Goal: Ask a question

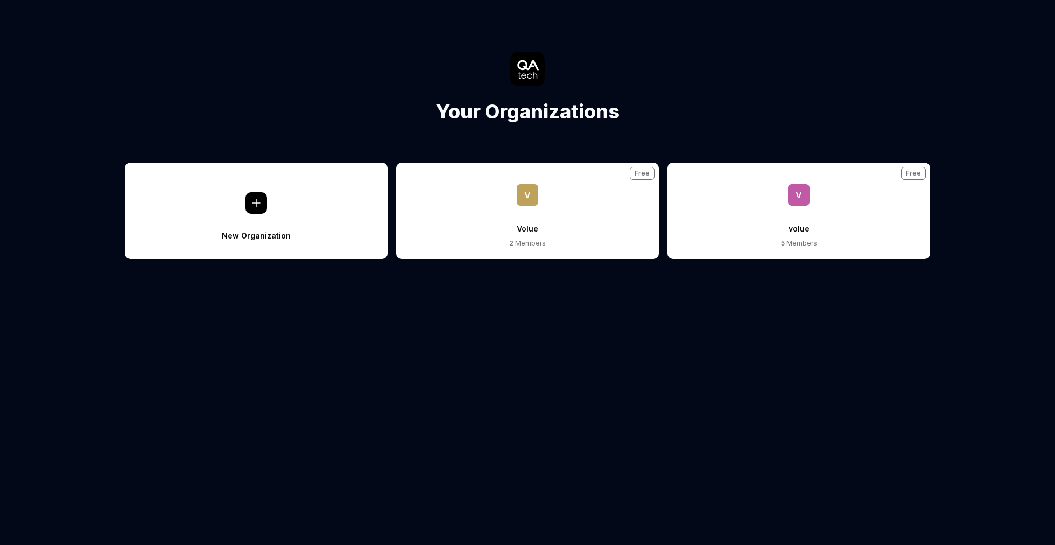
click at [799, 199] on span "v" at bounding box center [799, 195] width 22 height 22
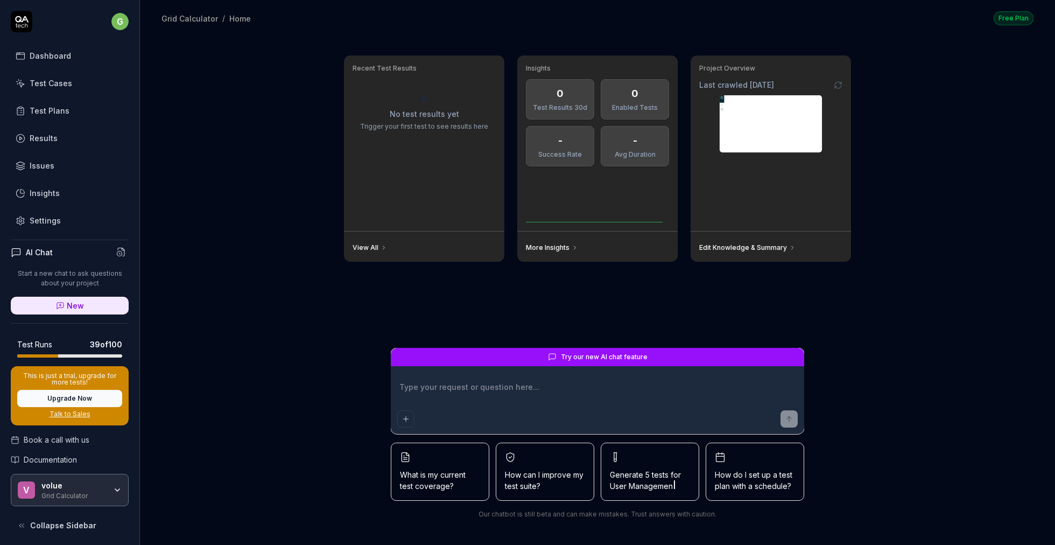
click at [114, 486] on icon "button" at bounding box center [117, 490] width 9 height 9
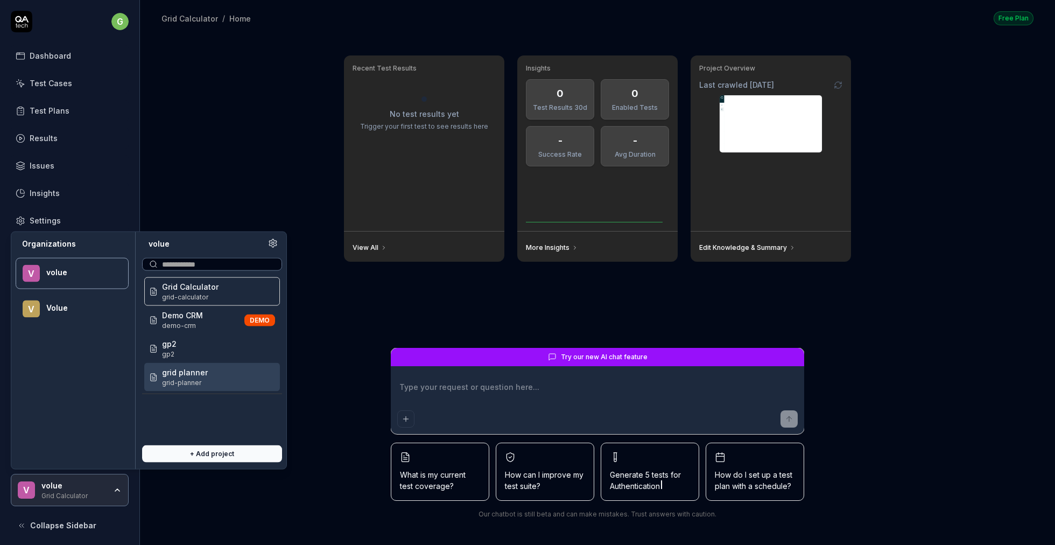
click at [187, 372] on span "grid planner" at bounding box center [185, 372] width 46 height 11
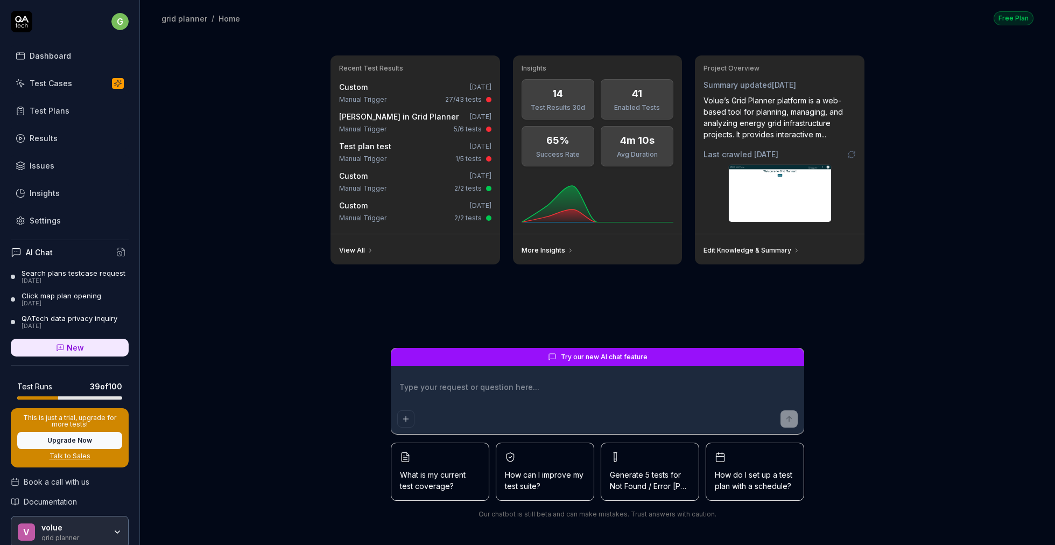
type textarea "*"
click at [113, 536] on icon "button" at bounding box center [117, 532] width 9 height 9
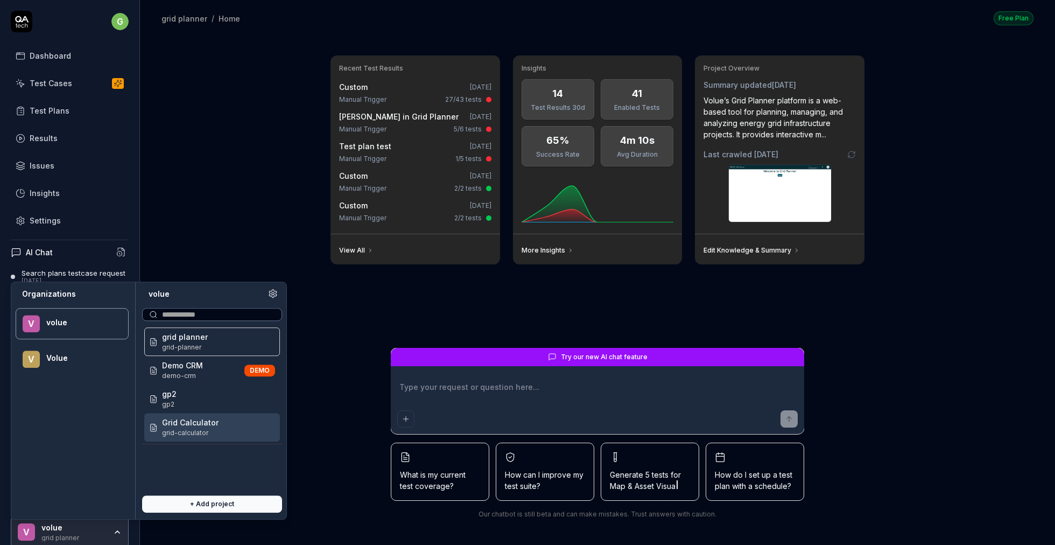
click at [181, 428] on span "grid-calculator" at bounding box center [190, 433] width 57 height 10
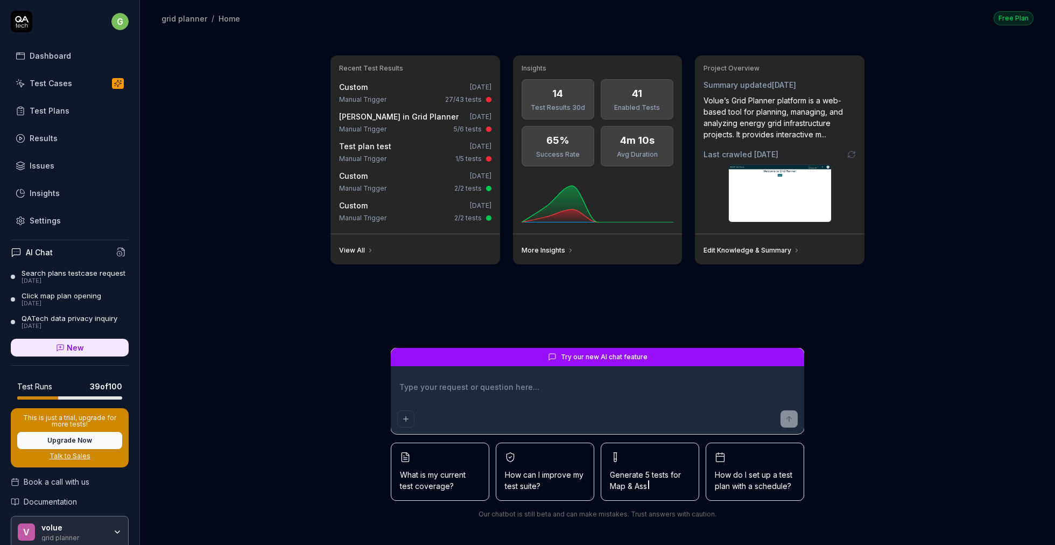
scroll to position [10, 0]
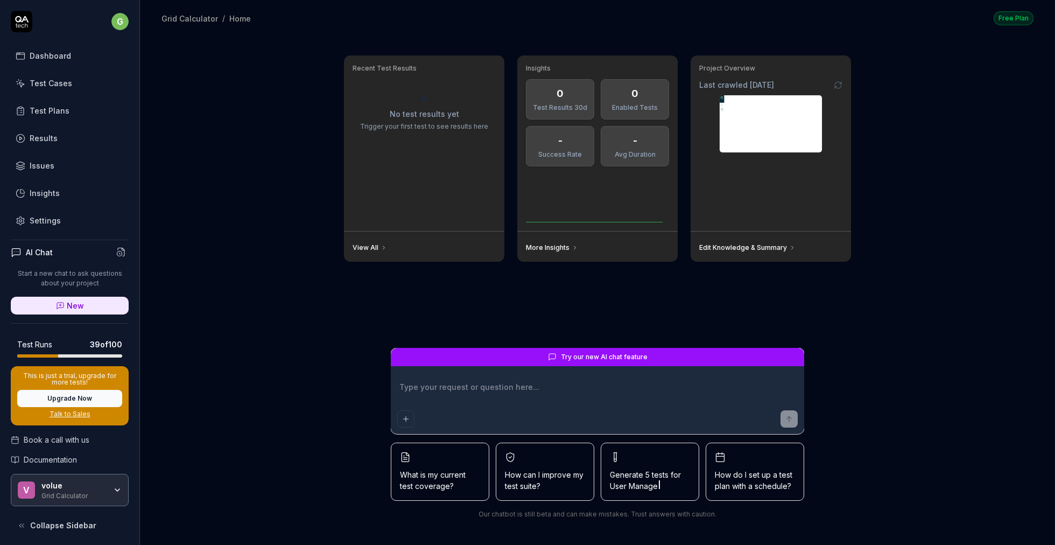
click at [38, 252] on h4 "AI Chat" at bounding box center [39, 252] width 27 height 11
click at [16, 249] on icon at bounding box center [16, 252] width 11 height 11
click at [75, 275] on p "Start a new chat to ask questions about your project" at bounding box center [70, 278] width 118 height 19
type textarea "*"
click at [61, 304] on icon at bounding box center [60, 306] width 9 height 9
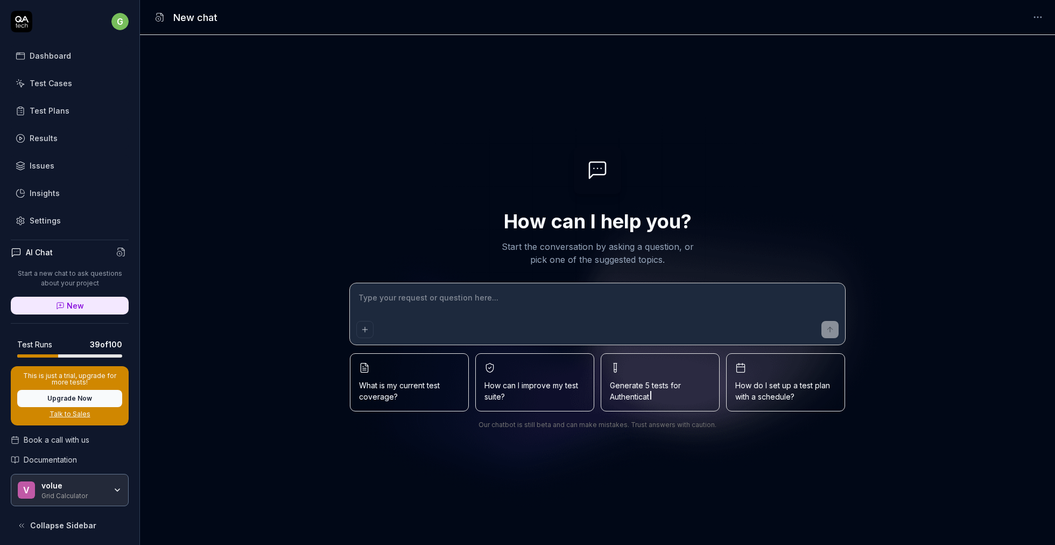
type textarea "*"
type textarea "A"
type textarea "*"
type textarea "Ar"
type textarea "*"
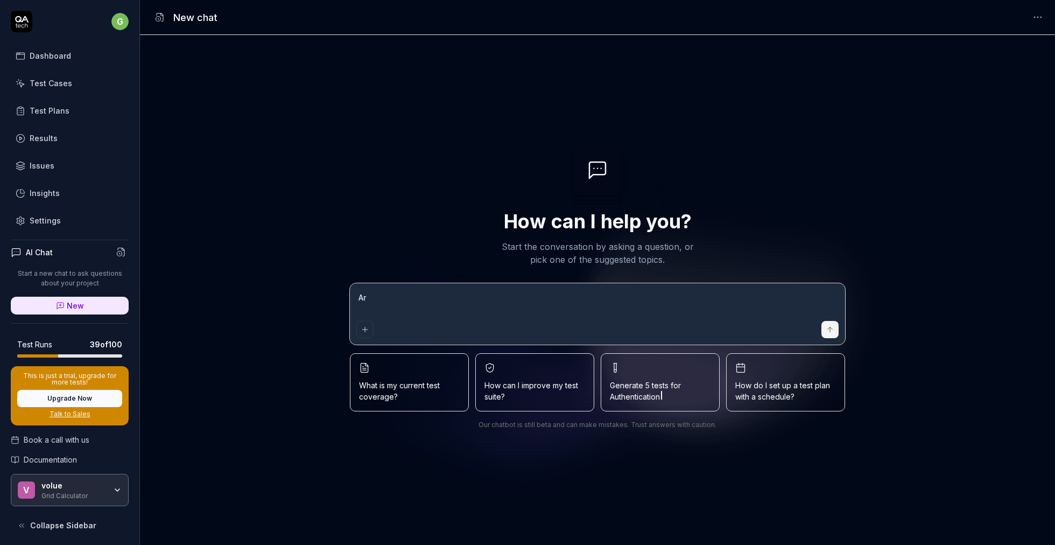
type textarea "Are"
type textarea "*"
type textarea "Are"
type textarea "*"
type textarea "Are y"
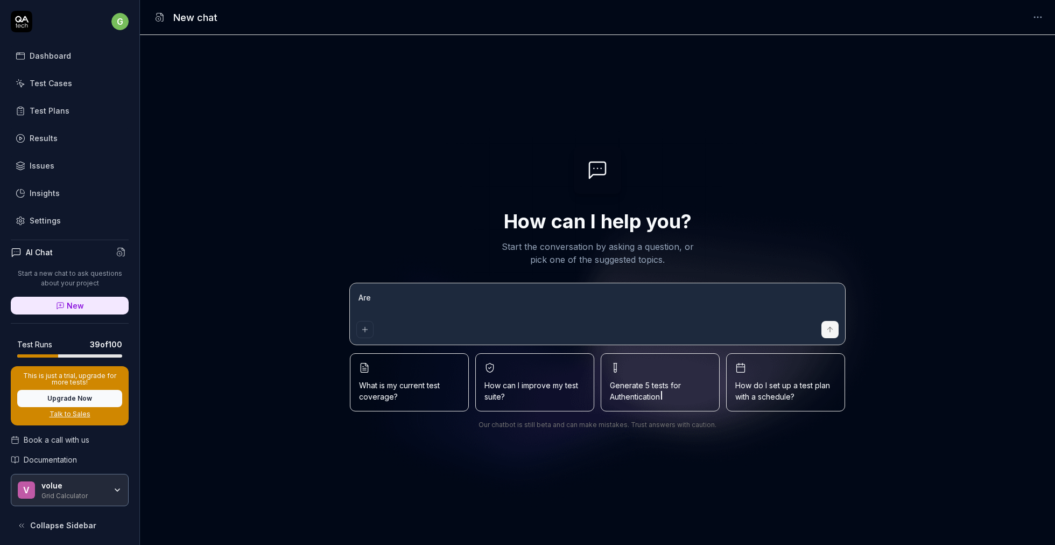
type textarea "*"
type textarea "Are yo"
type textarea "*"
type textarea "Are you"
type textarea "*"
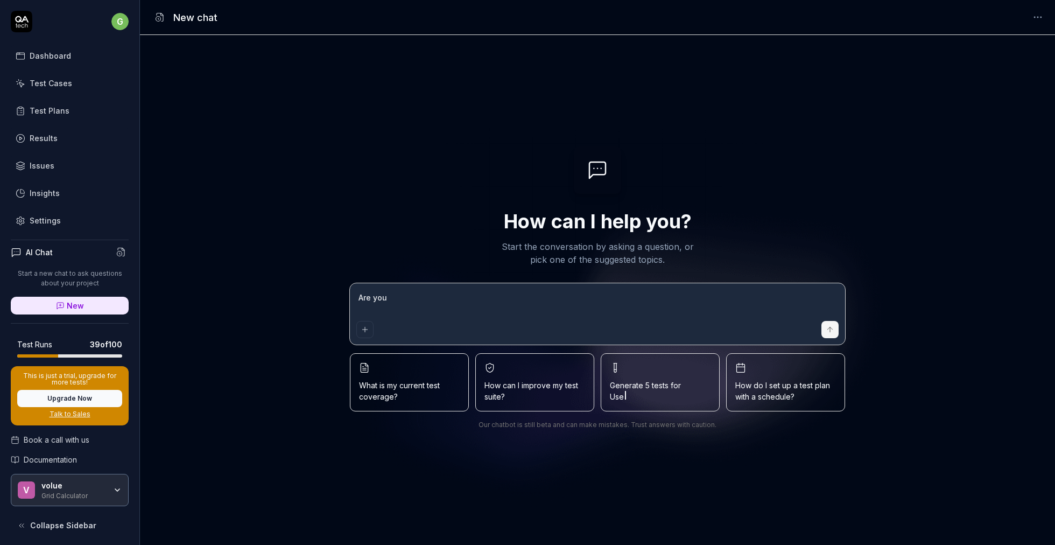
type textarea "Are you"
type textarea "*"
type textarea "Are you a"
type textarea "*"
type textarea "Are you ab"
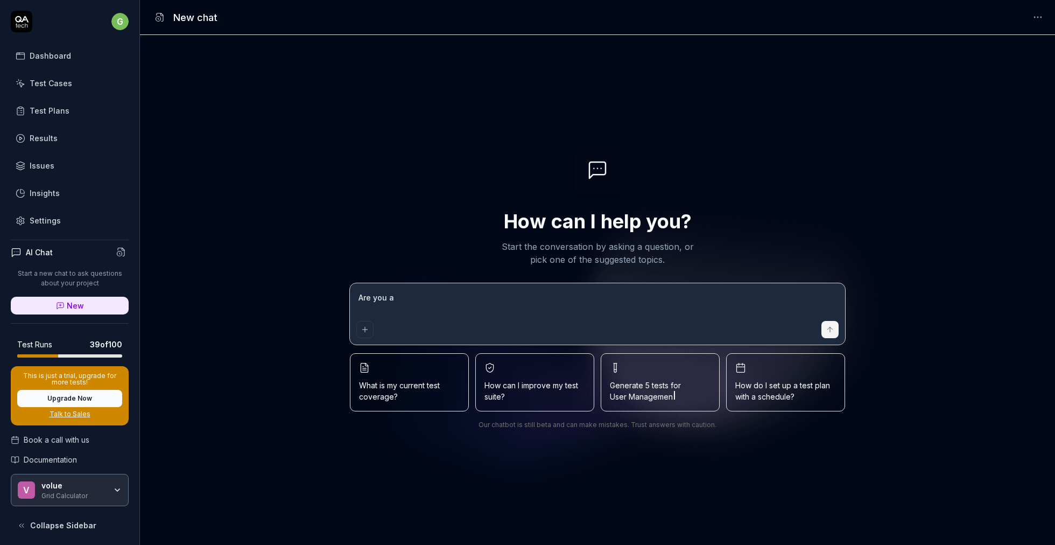
type textarea "*"
type textarea "Are you abl"
type textarea "*"
type textarea "Are you able"
type textarea "*"
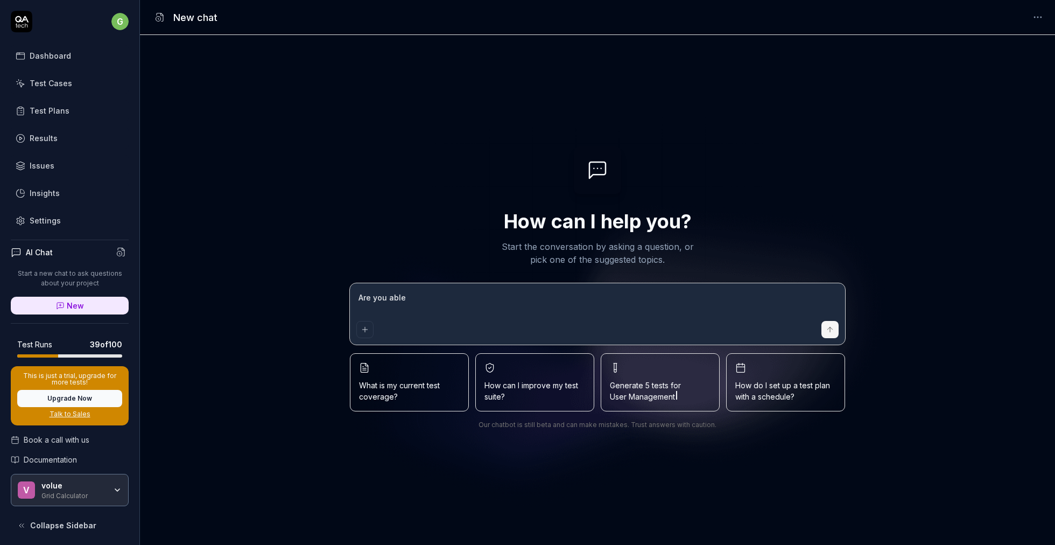
type textarea "Are you able"
type textarea "*"
type textarea "Are you able t"
type textarea "*"
type textarea "Are you able to"
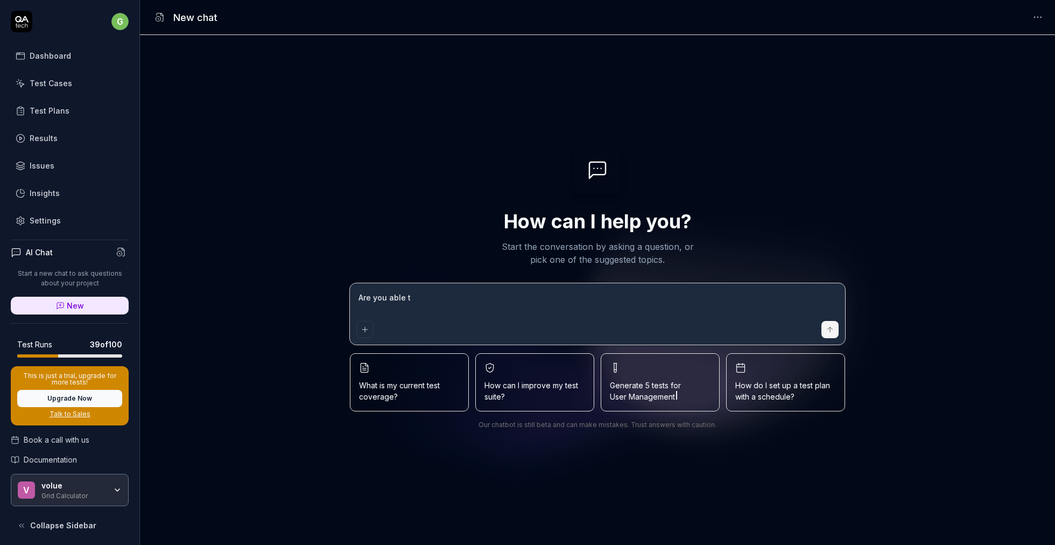
type textarea "*"
type textarea "Are you able to"
type textarea "*"
type textarea "Are you able to d"
type textarea "*"
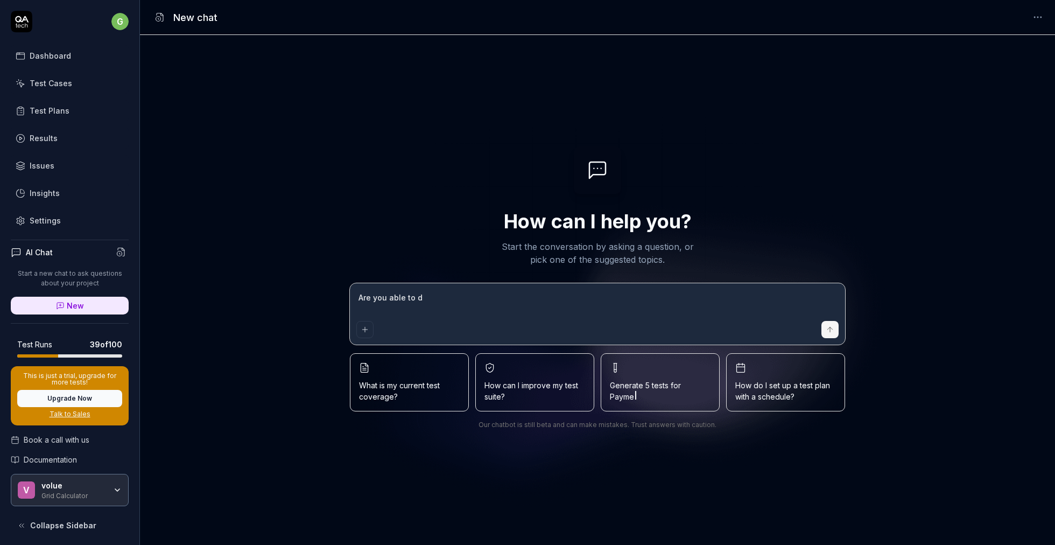
type textarea "Are you able to de"
type textarea "*"
type textarea "Are you able to def"
type textarea "*"
type textarea "Are you able to defi"
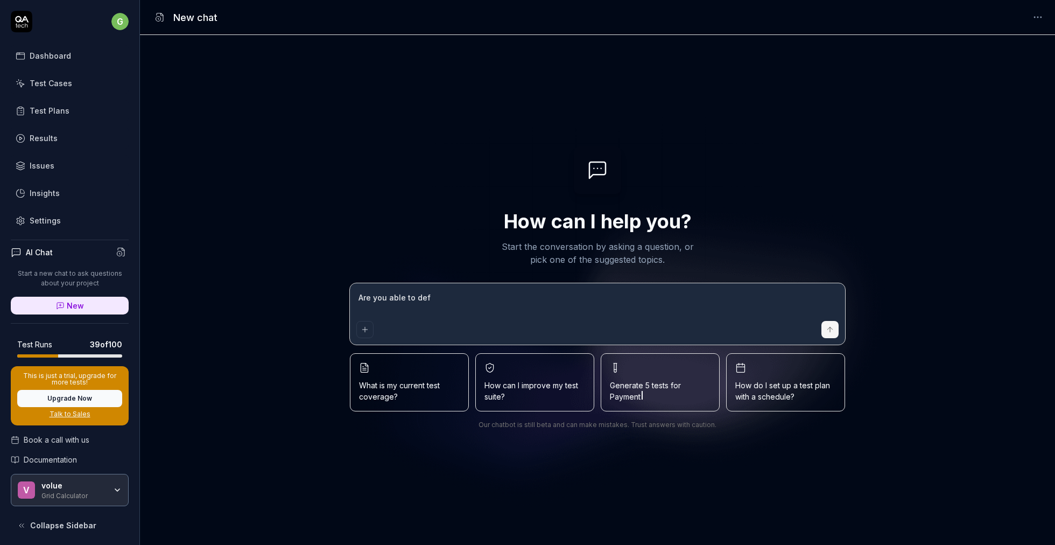
type textarea "*"
type textarea "Are you able to defin"
type textarea "*"
type textarea "Are you able to define"
type textarea "*"
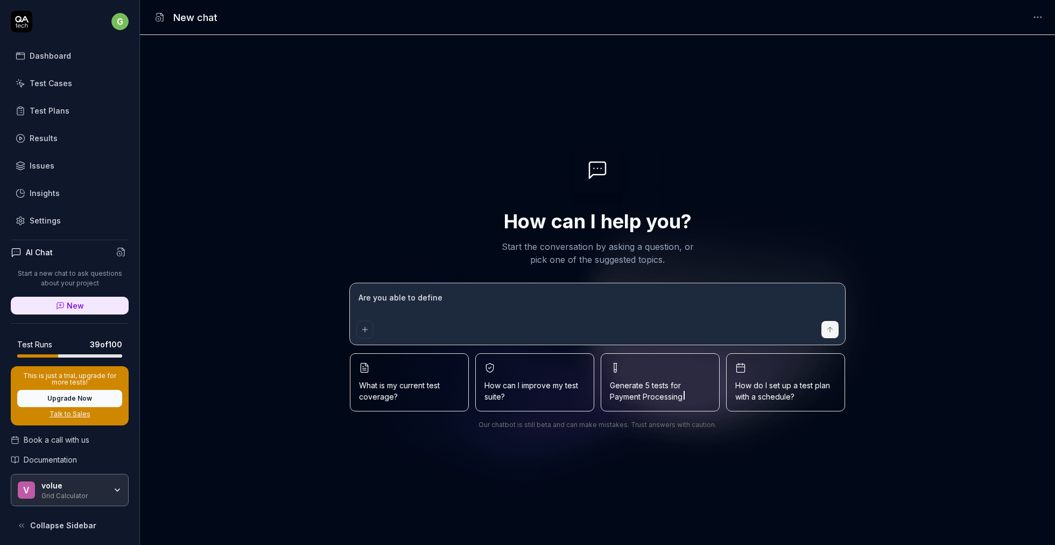
type textarea "Are you able to define"
type textarea "*"
type textarea "Are you able to define t"
type textarea "*"
type textarea "Are you able to define te"
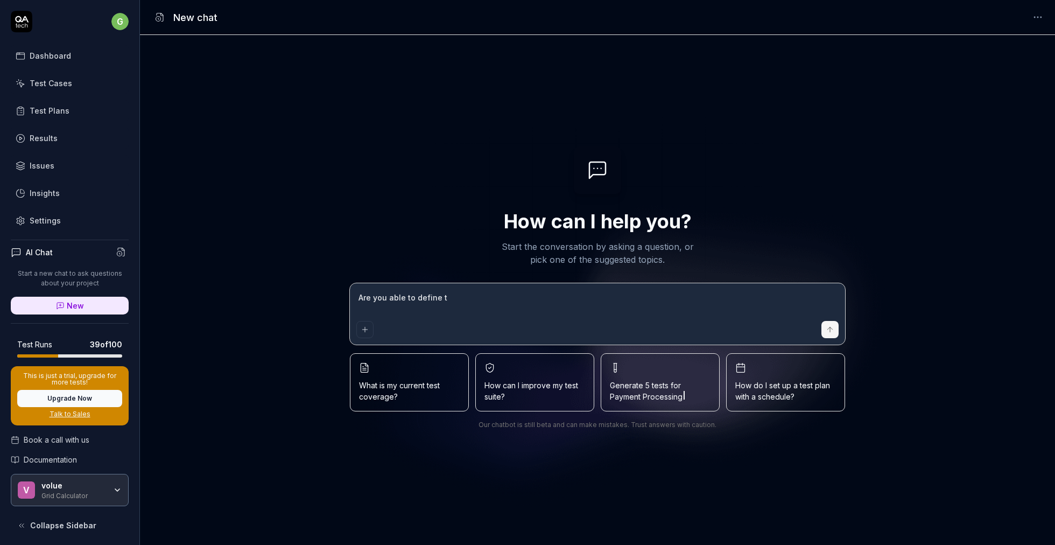
type textarea "*"
type textarea "Are you able to define tes"
type textarea "*"
type textarea "Are you able to define test"
type textarea "*"
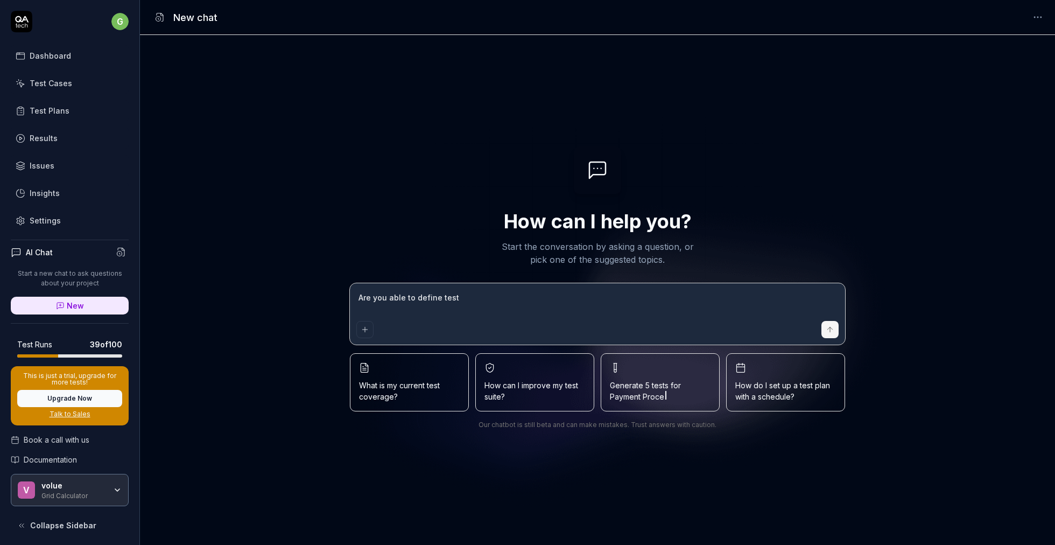
type textarea "Are you able to define test"
type textarea "*"
type textarea "Are you able to define test c"
type textarea "*"
type textarea "Are you able to define test ca"
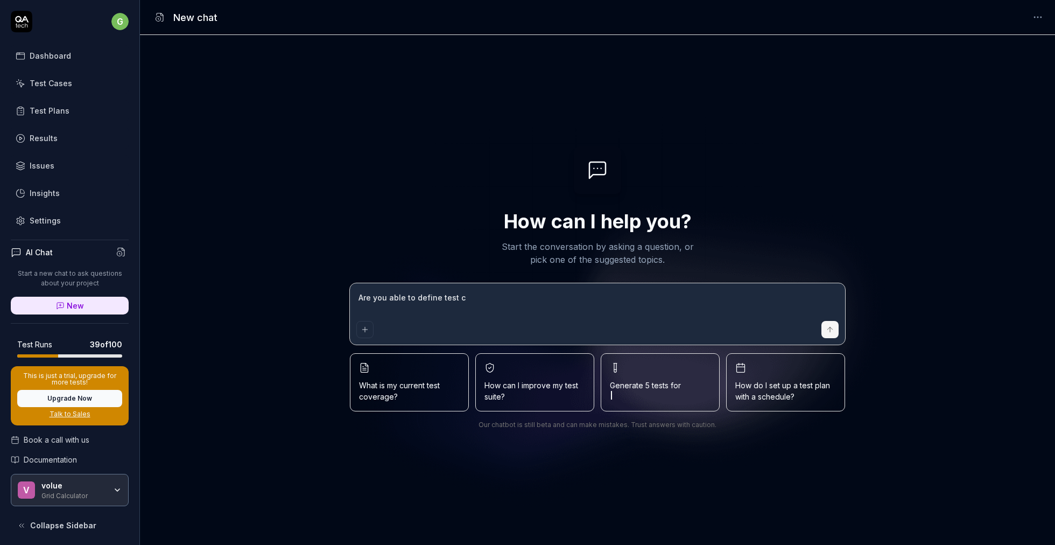
type textarea "*"
type textarea "Are you able to define test cas"
type textarea "*"
type textarea "Are you able to define test case"
type textarea "*"
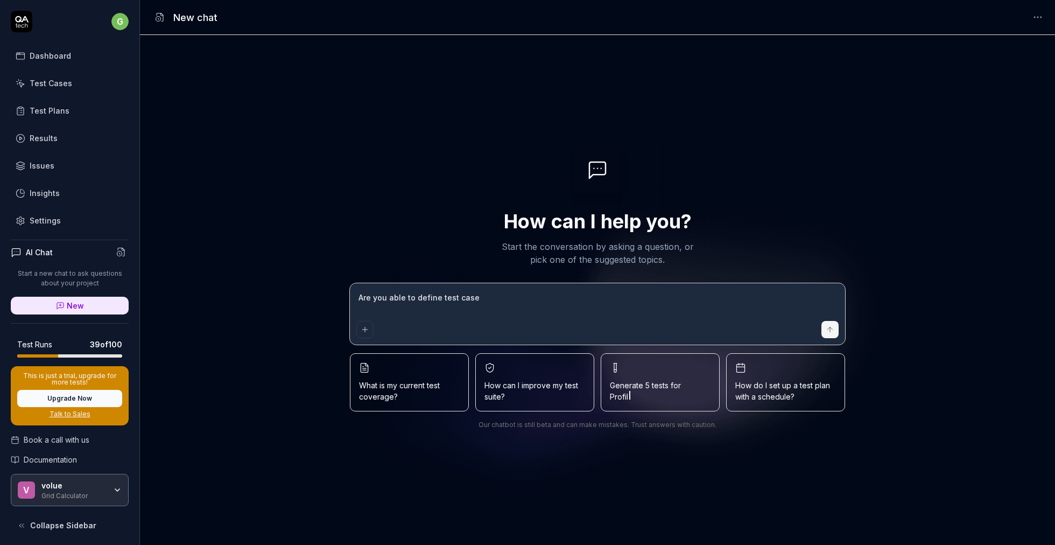
type textarea "Are you able to define test cases"
type textarea "*"
type textarea "Are you able to define test cases"
type textarea "*"
type textarea "Are you able to define test cases f"
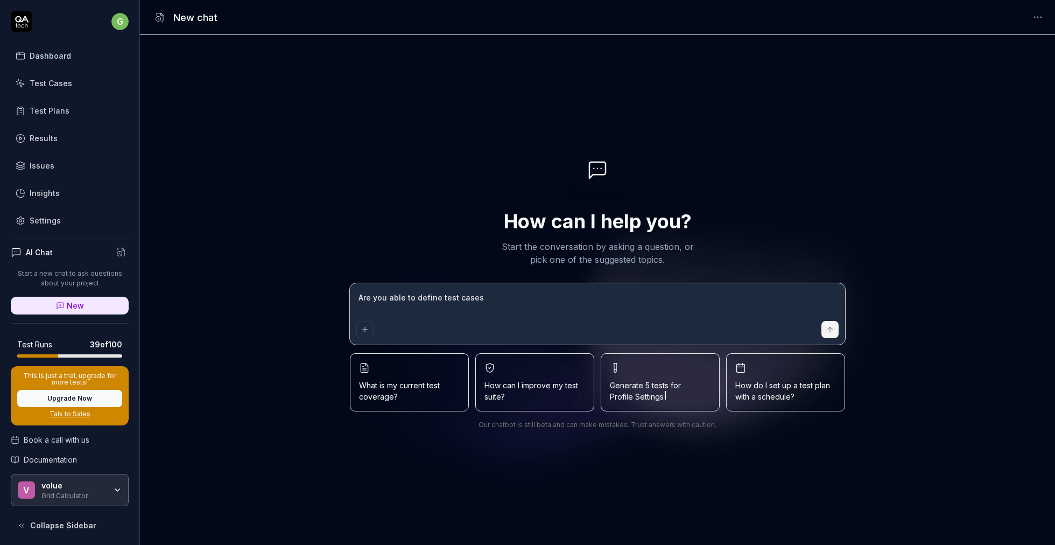
type textarea "*"
type textarea "Are you able to define test cases fo"
type textarea "*"
type textarea "Are you able to define test cases for"
type textarea "*"
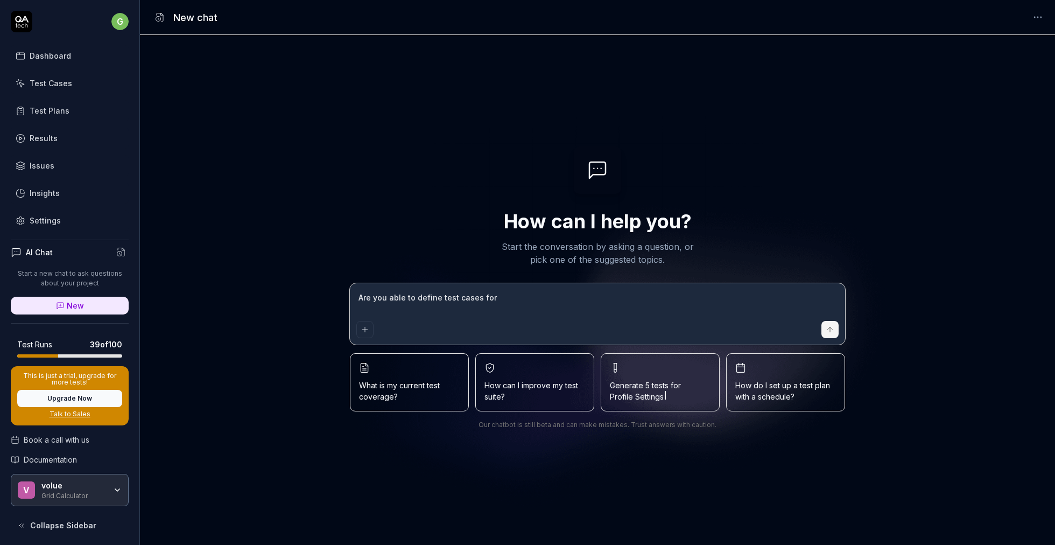
type textarea "Are you able to define test cases for"
type textarea "*"
type textarea "Are you able to define test cases for g"
type textarea "*"
type textarea "Are you able to define test cases for gr"
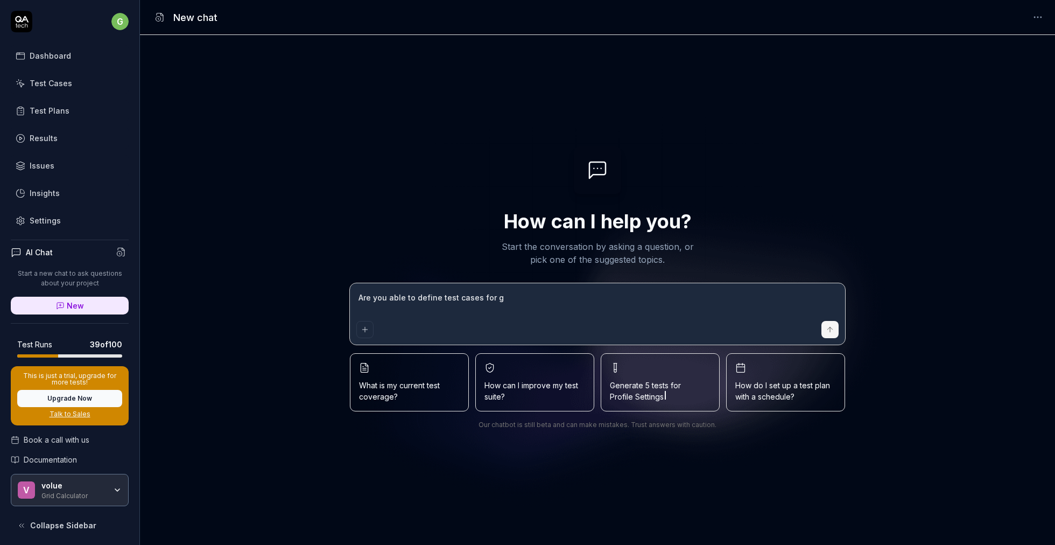
type textarea "*"
type textarea "Are you able to define test cases for gri"
type textarea "*"
type textarea "Are you able to define test cases for grid"
type textarea "*"
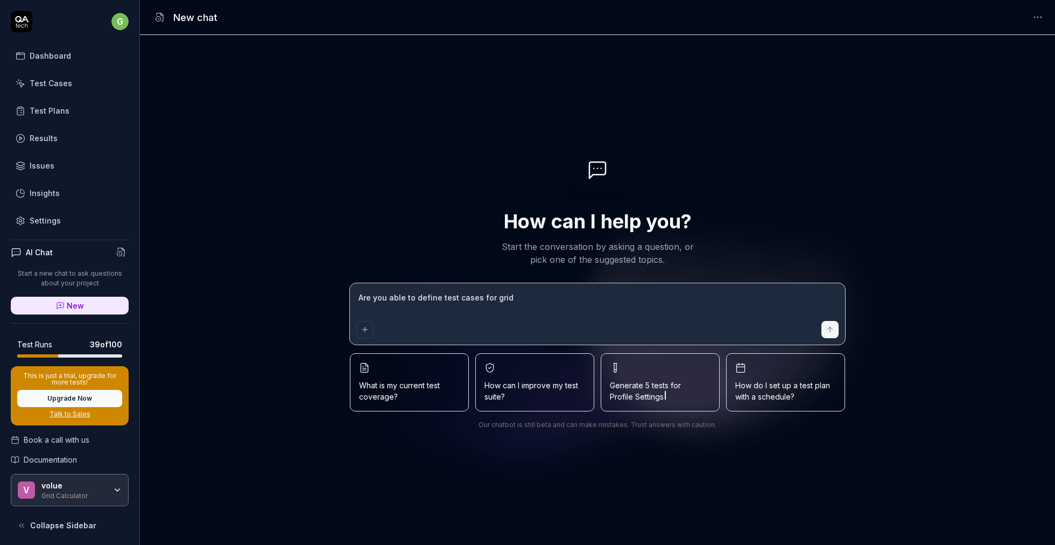
type textarea "Are you able to define test cases for grid"
type textarea "*"
type textarea "Are you able to define test cases for grid c"
type textarea "*"
type textarea "Are you able to define test cases for grid ca"
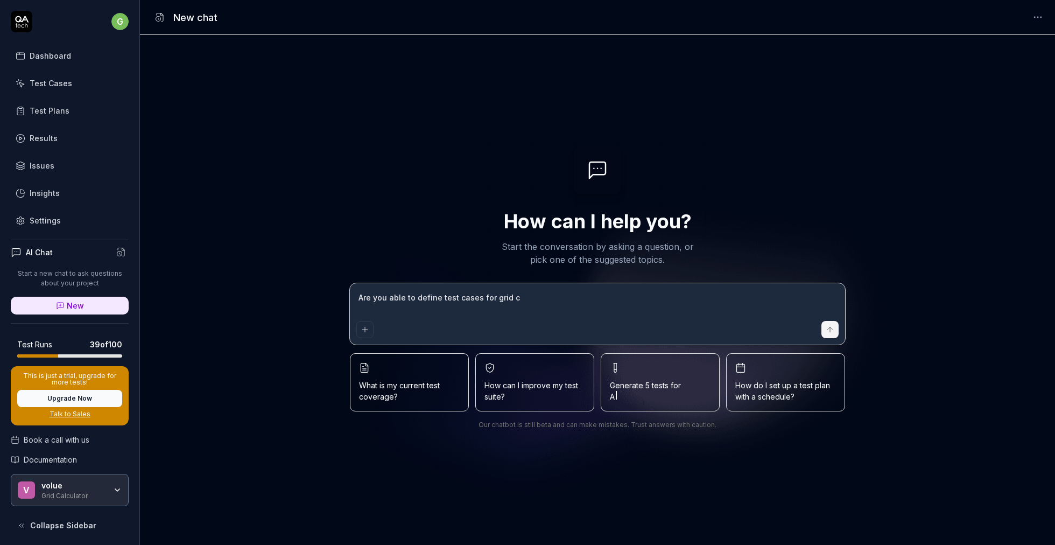
type textarea "*"
type textarea "Are you able to define test cases for grid cal"
type textarea "*"
type textarea "Are you able to define test cases for grid calc"
type textarea "*"
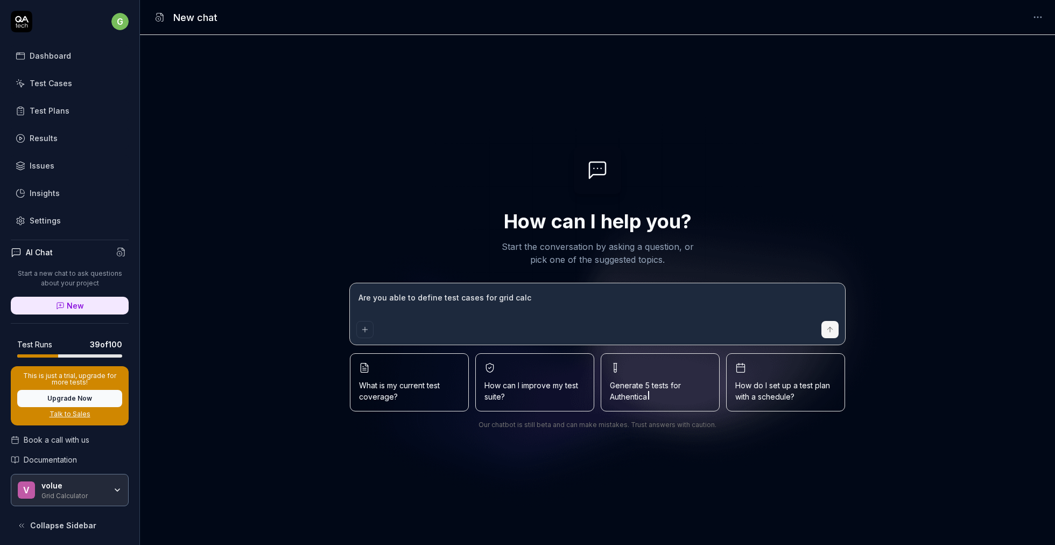
type textarea "Are you able to define test cases for grid calcu"
type textarea "*"
type textarea "Are you able to define test cases for grid calcul"
type textarea "*"
type textarea "Are you able to define test cases for grid calcula"
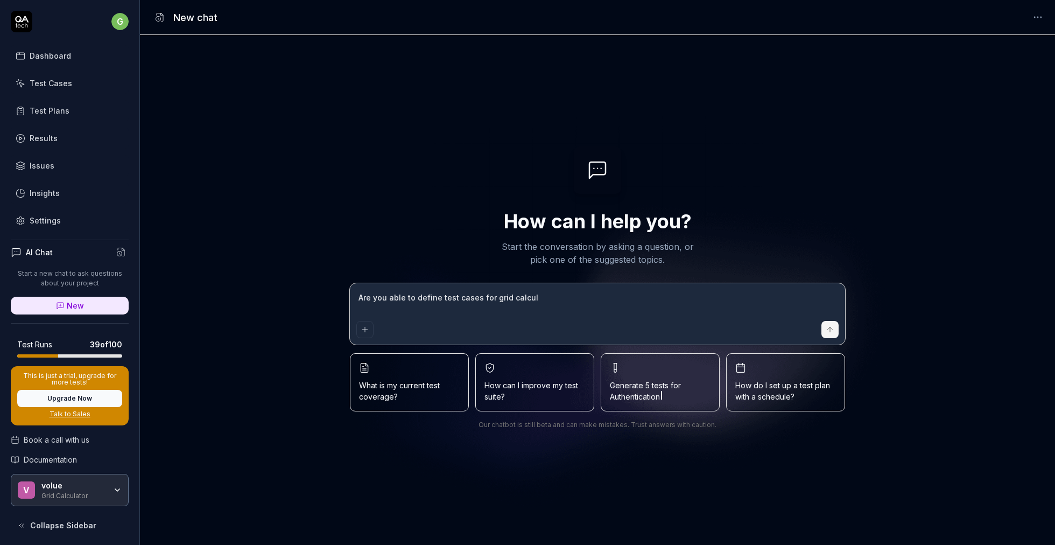
type textarea "*"
type textarea "Are you able to define test cases for grid calculat"
type textarea "*"
type textarea "Are you able to define test cases for grid calculato"
type textarea "*"
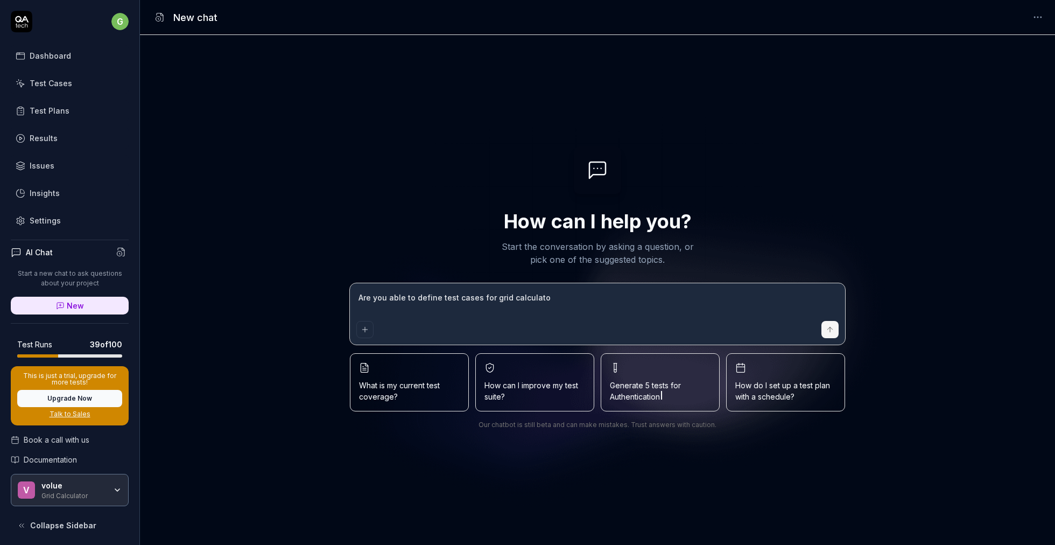
type textarea "Are you able to define test cases for grid calculator"
type textarea "*"
type textarea "Are you able to define test cases for grid calculator"
type textarea "*"
type textarea "Are you able to define test cases for grid calculator n"
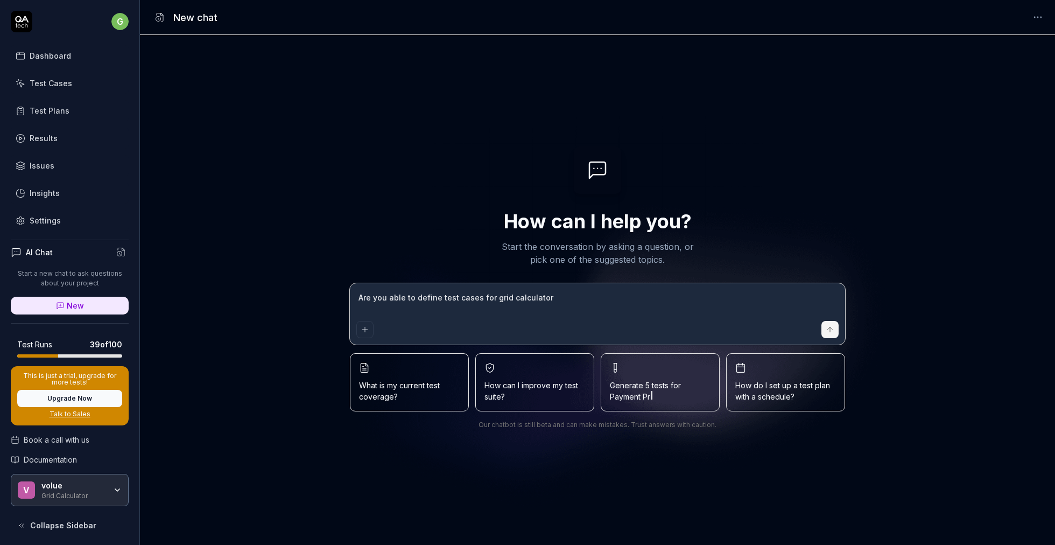
type textarea "*"
type textarea "Are you able to define test cases for grid calculator no"
type textarea "*"
type textarea "Are you able to define test cases for grid calculator now"
type textarea "*"
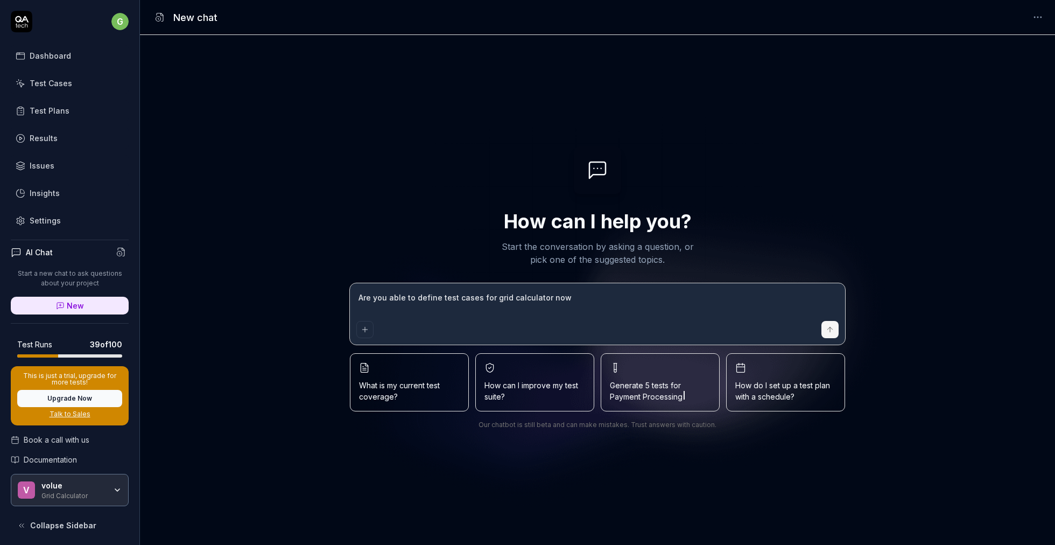
type textarea "Are you able to define test cases for grid calculator now?"
type textarea "*"
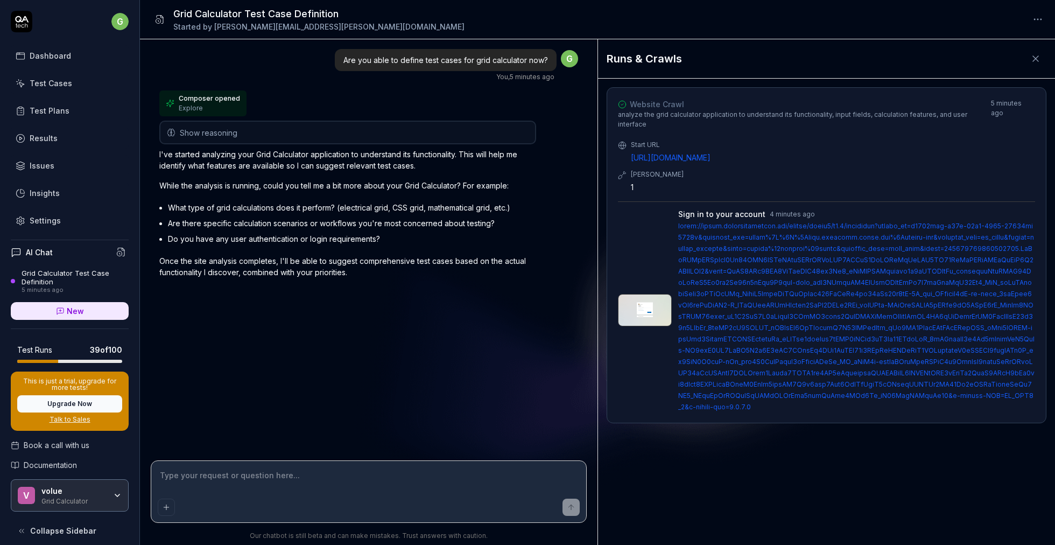
drag, startPoint x: 373, startPoint y: 325, endPoint x: 105, endPoint y: 493, distance: 316.7
click at [105, 493] on div "v volue Grid Calculator" at bounding box center [70, 495] width 118 height 32
click at [420, 374] on div "Are you able to define test cases for grid calculator now? You , 5 minutes ago …" at bounding box center [369, 250] width 458 height 422
click at [113, 494] on icon "button" at bounding box center [117, 495] width 9 height 9
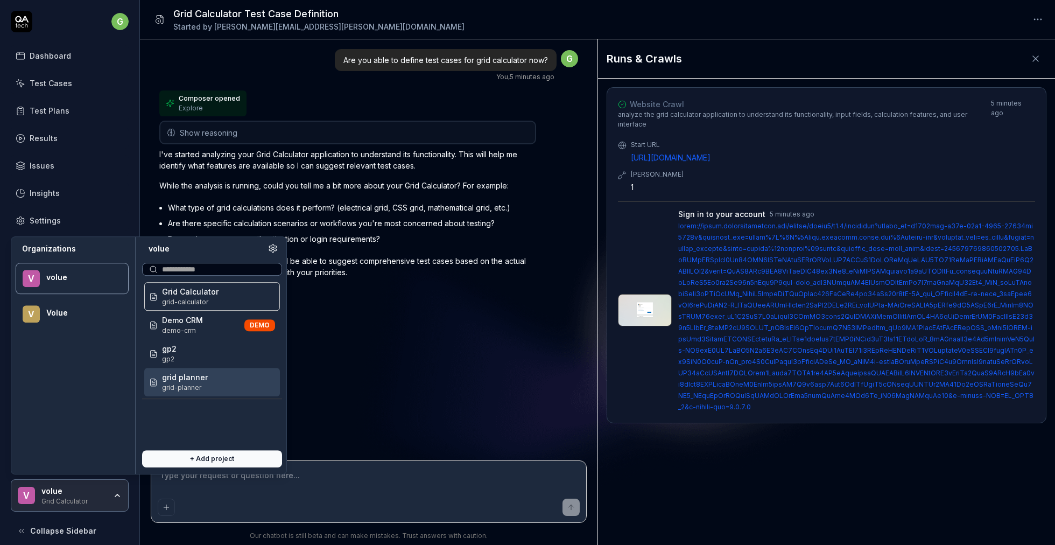
click at [220, 375] on div "grid planner grid-planner" at bounding box center [212, 382] width 136 height 29
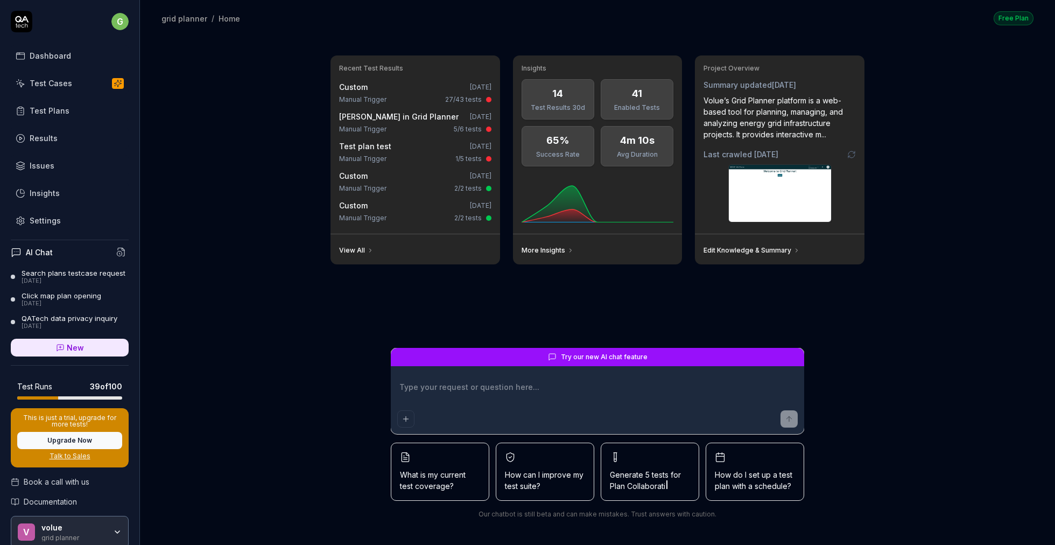
type textarea "*"
click at [61, 107] on div "Test Plans" at bounding box center [50, 110] width 40 height 11
